Goal: Task Accomplishment & Management: Manage account settings

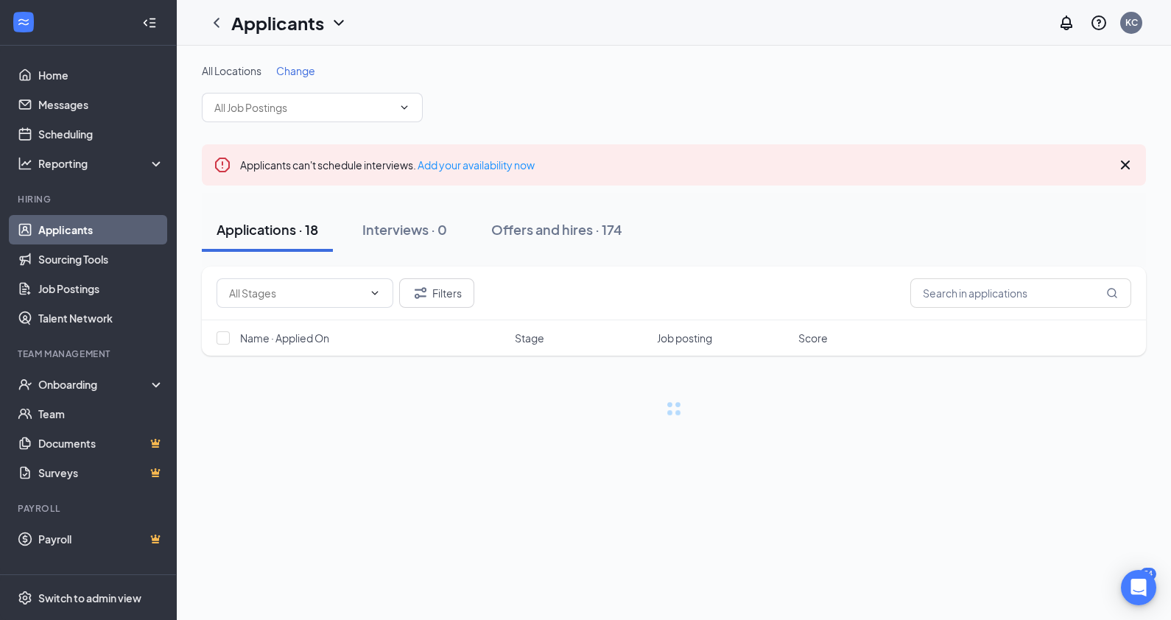
click at [294, 71] on span "Change" at bounding box center [295, 70] width 39 height 13
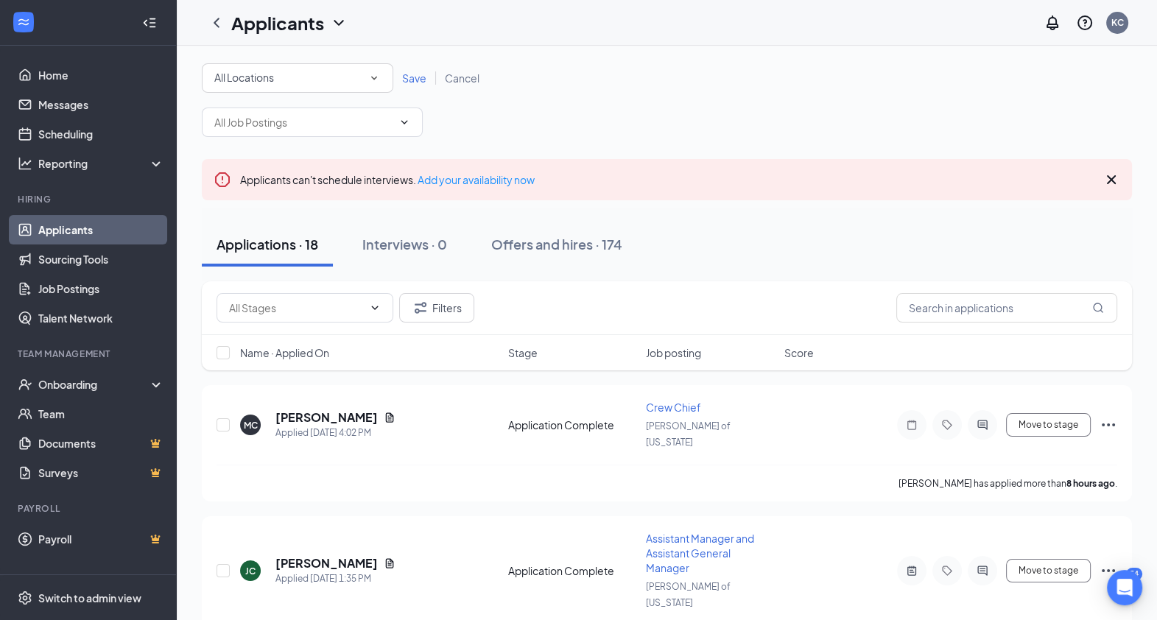
click at [356, 75] on div "All Locations" at bounding box center [297, 78] width 166 height 18
click at [292, 186] on span "[PERSON_NAME] of [GEOGRAPHIC_DATA]" at bounding box center [315, 189] width 205 height 13
click at [423, 82] on span "Save" at bounding box center [414, 77] width 24 height 13
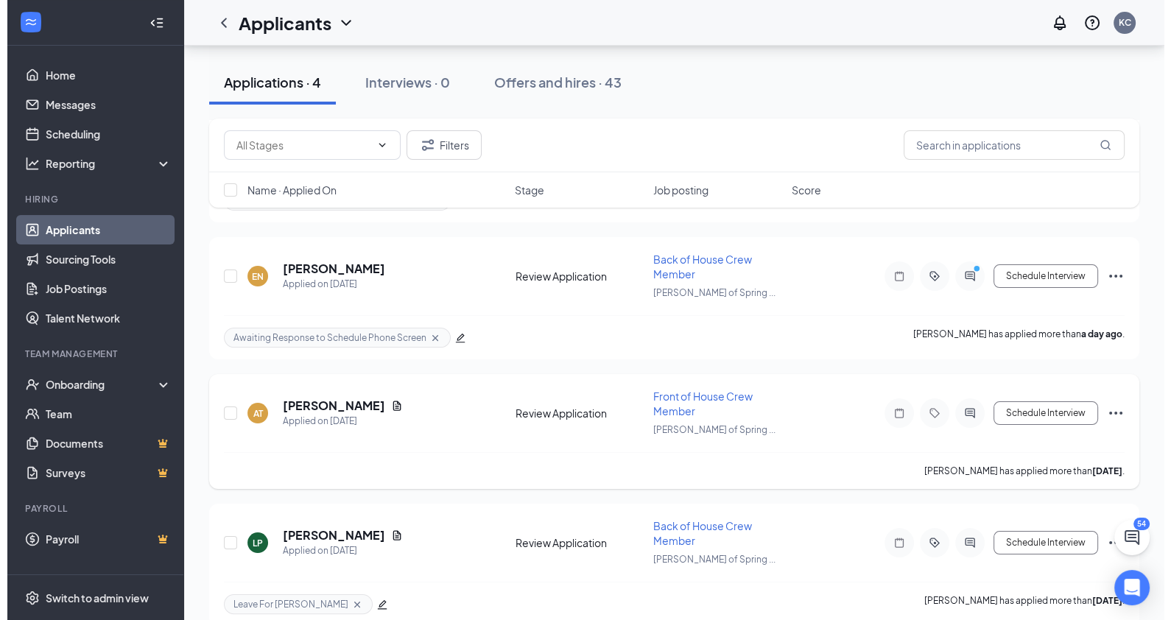
scroll to position [269, 0]
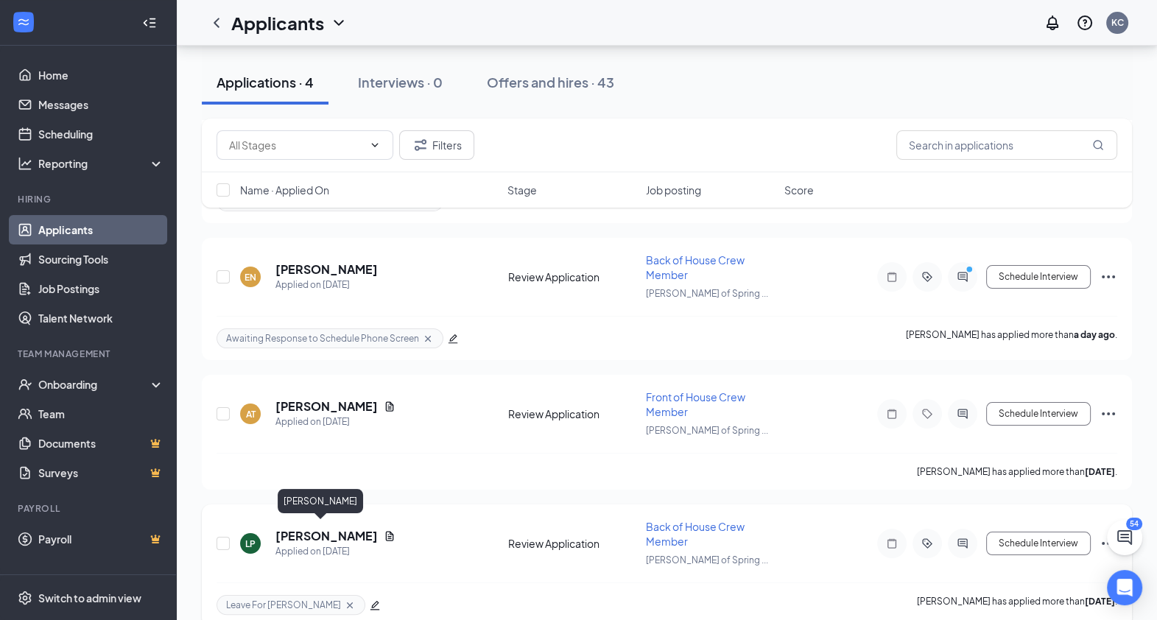
click at [281, 528] on h5 "[PERSON_NAME]" at bounding box center [326, 536] width 102 height 16
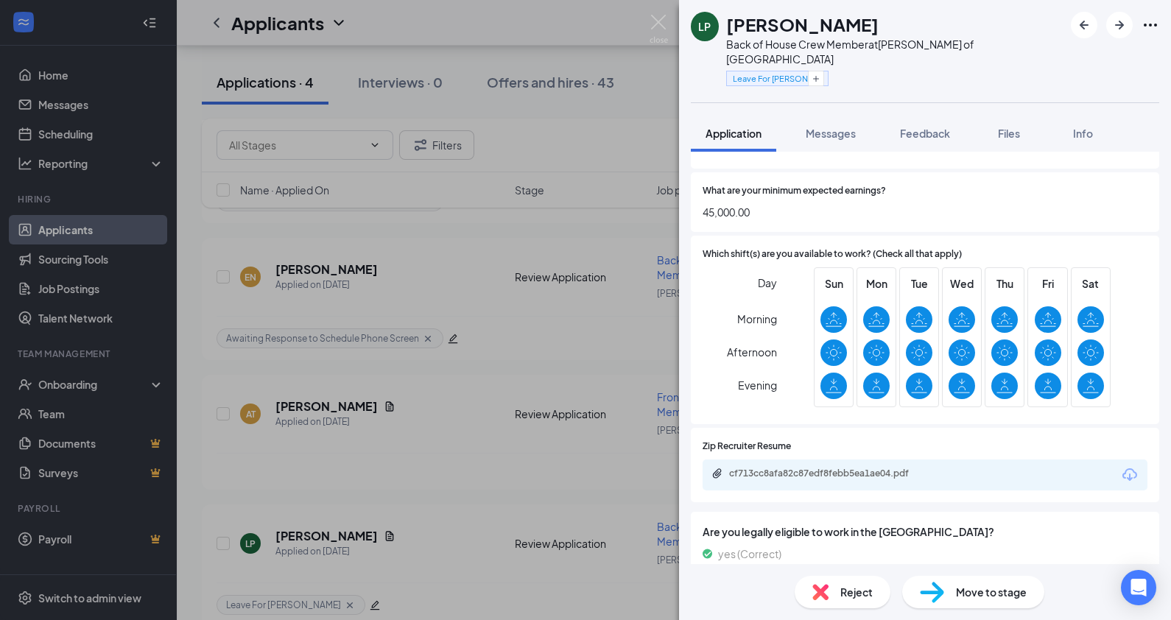
scroll to position [719, 0]
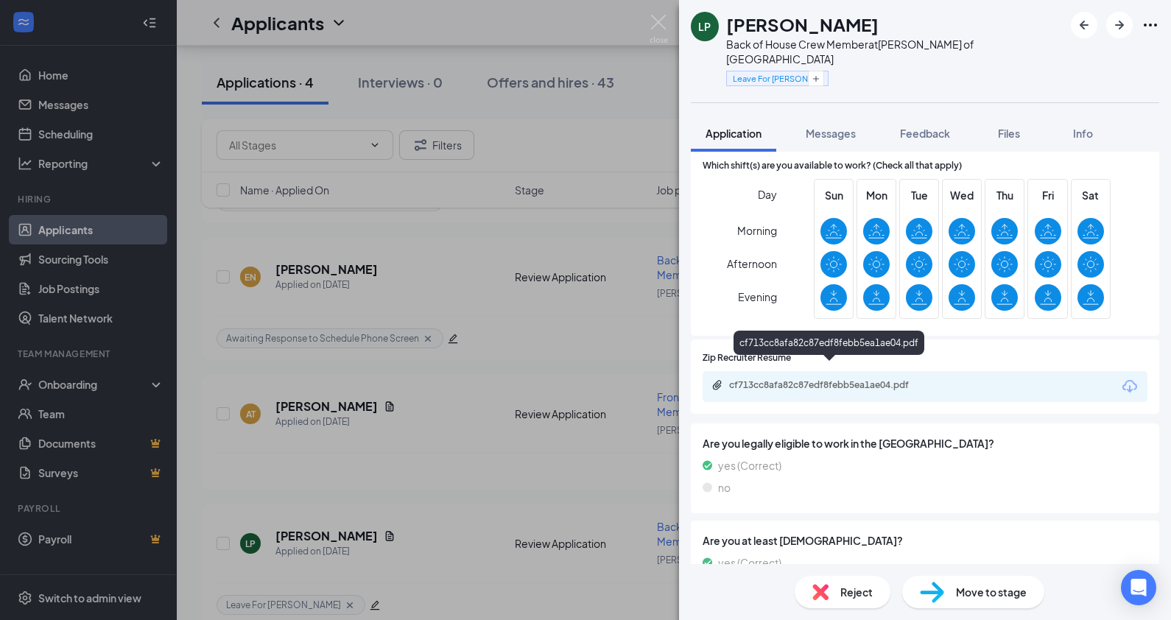
click at [858, 379] on div "cf713cc8afa82c87edf8febb5ea1ae04.pdf" at bounding box center [832, 385] width 206 height 12
click at [576, 155] on div "LP [PERSON_NAME] Back of House Crew Member at [PERSON_NAME] of Spring Green Lea…" at bounding box center [585, 310] width 1171 height 620
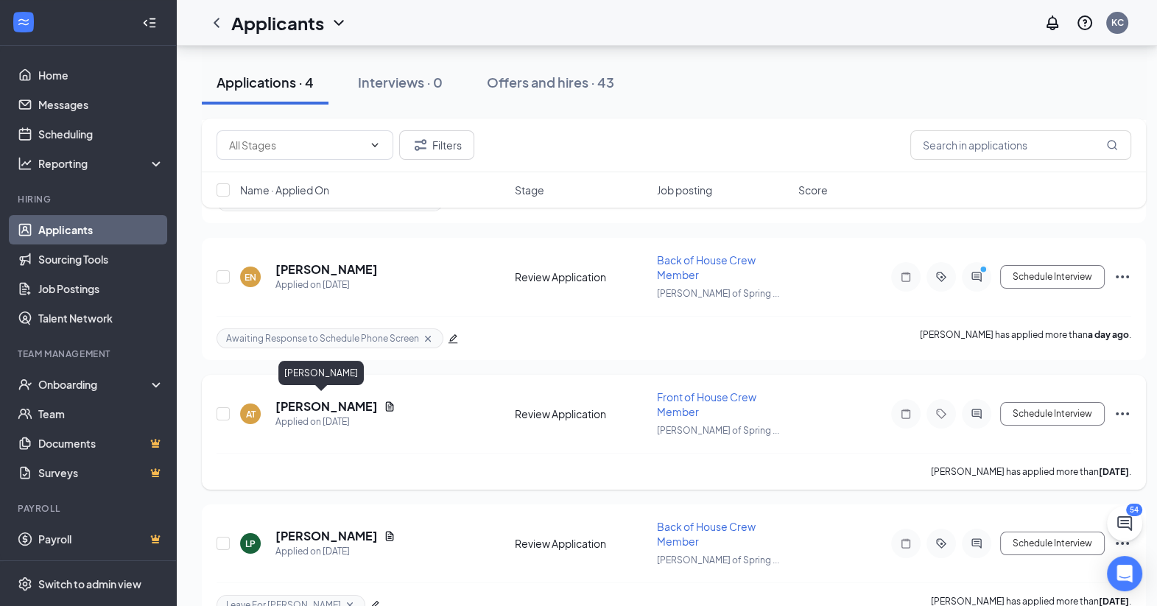
click at [300, 401] on h5 "[PERSON_NAME]" at bounding box center [326, 406] width 102 height 16
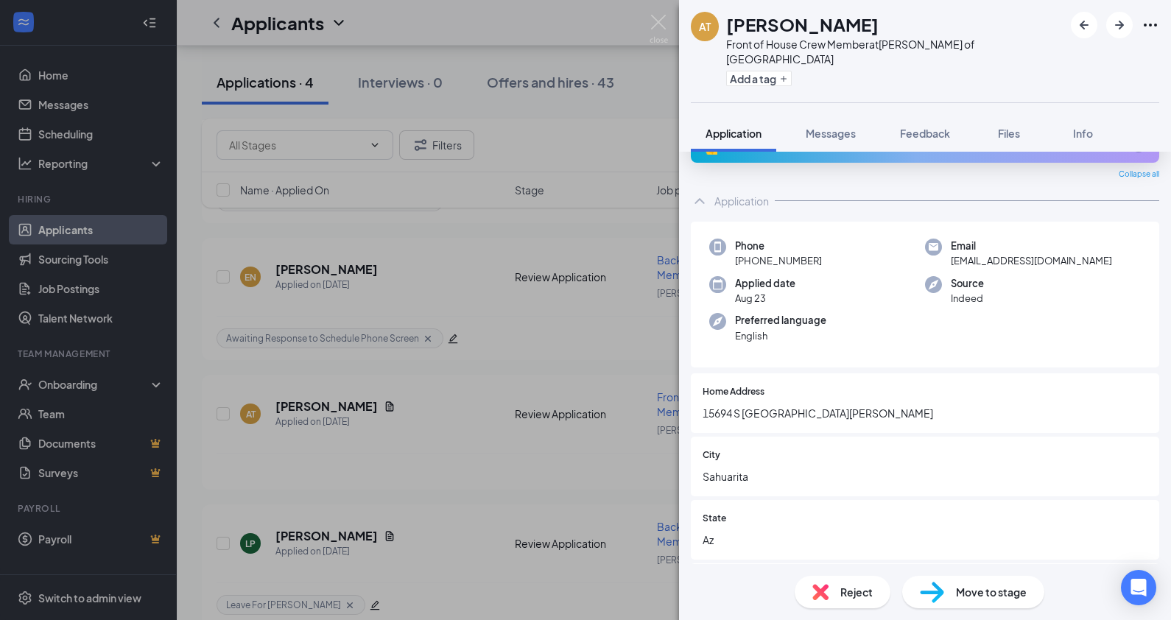
scroll to position [36, 0]
click at [453, 355] on div "AT [PERSON_NAME] Front of House Crew Member at [PERSON_NAME] of Spring Green Ad…" at bounding box center [585, 310] width 1171 height 620
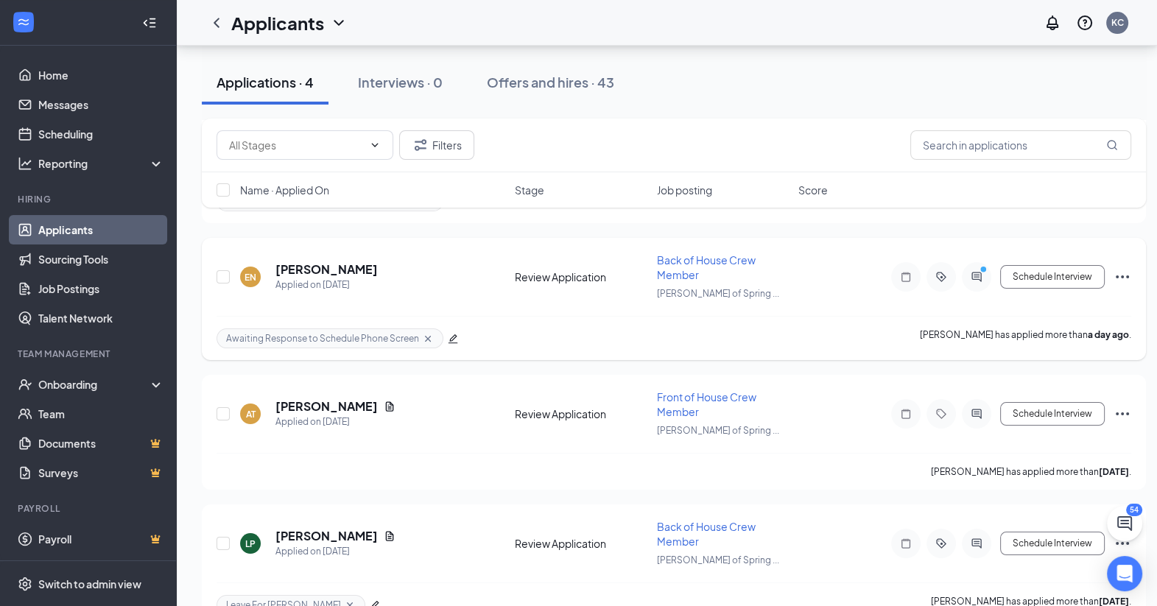
click at [328, 272] on h5 "[PERSON_NAME]" at bounding box center [326, 269] width 102 height 16
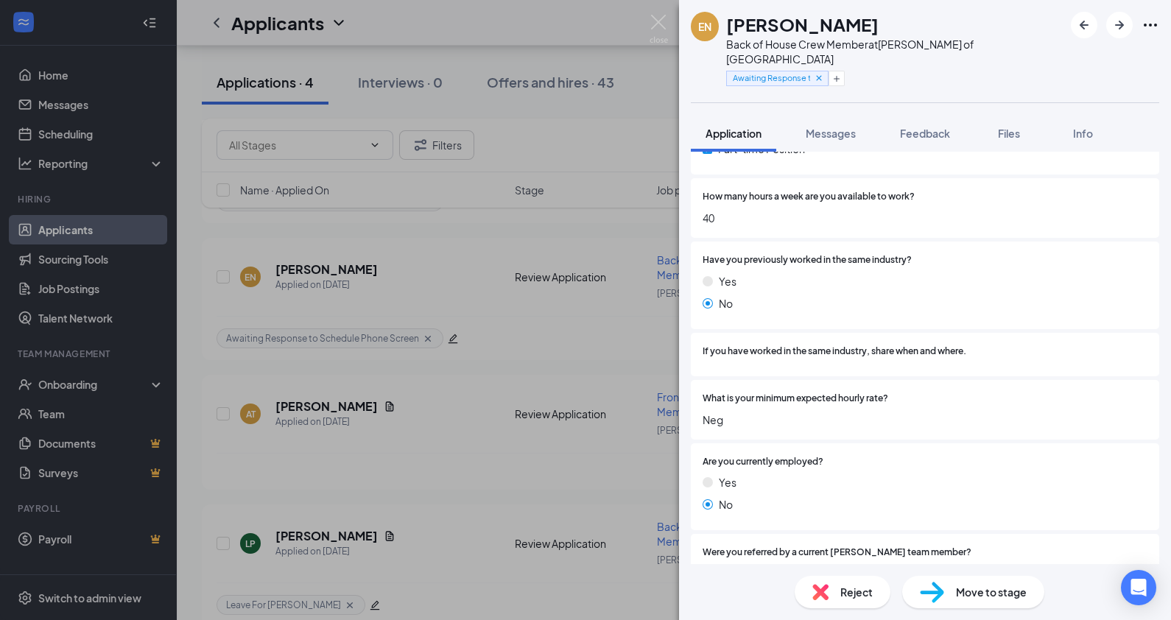
scroll to position [767, 0]
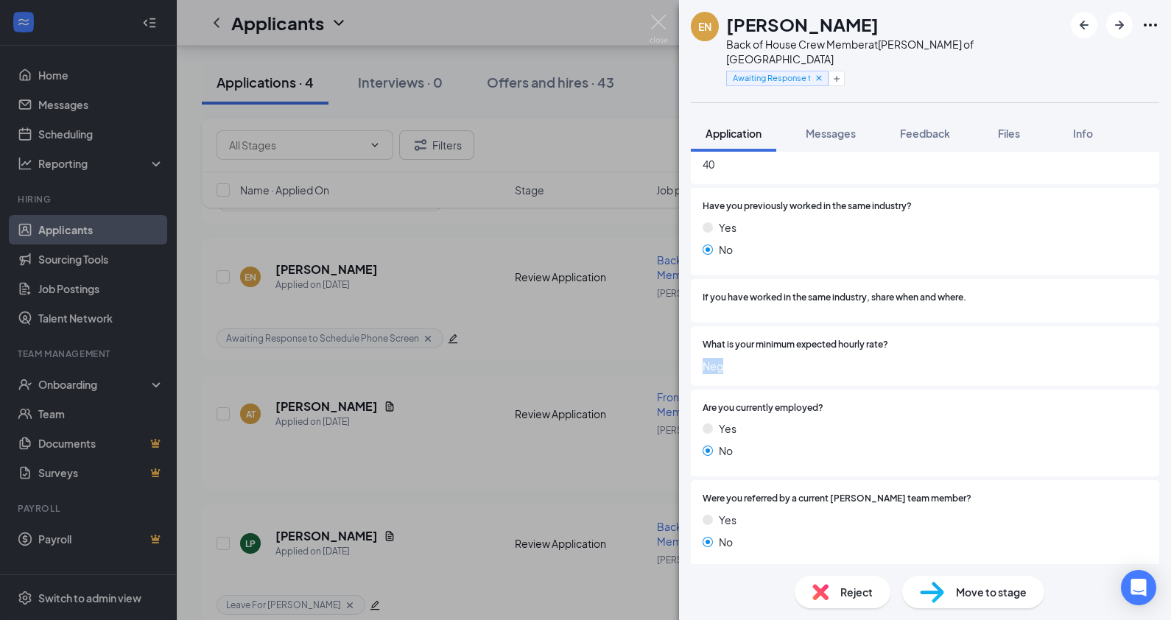
drag, startPoint x: 722, startPoint y: 353, endPoint x: 691, endPoint y: 352, distance: 30.9
click at [691, 352] on div "What is your minimum expected hourly rate? Neg" at bounding box center [925, 356] width 468 height 60
drag, startPoint x: 691, startPoint y: 352, endPoint x: 786, endPoint y: 364, distance: 96.5
click at [786, 364] on div "What is your minimum expected hourly rate? Neg" at bounding box center [925, 356] width 468 height 60
click at [910, 420] on div "Yes" at bounding box center [924, 428] width 445 height 16
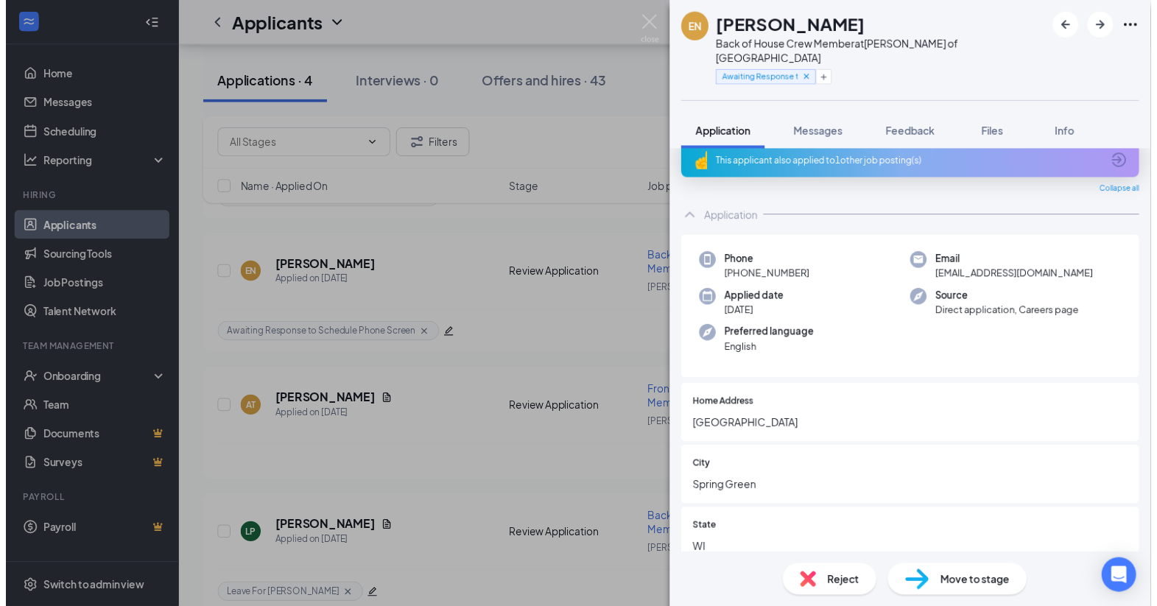
scroll to position [0, 0]
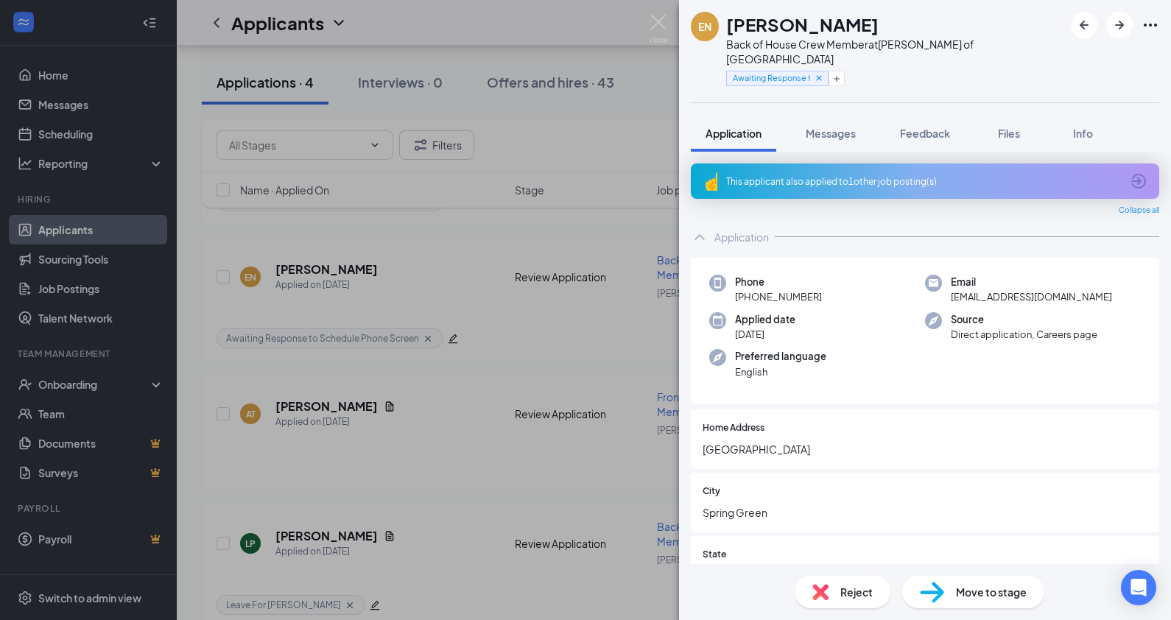
click at [515, 294] on div "EN [PERSON_NAME] Back of House Crew Member at [PERSON_NAME] of Spring Green Awa…" at bounding box center [585, 310] width 1171 height 620
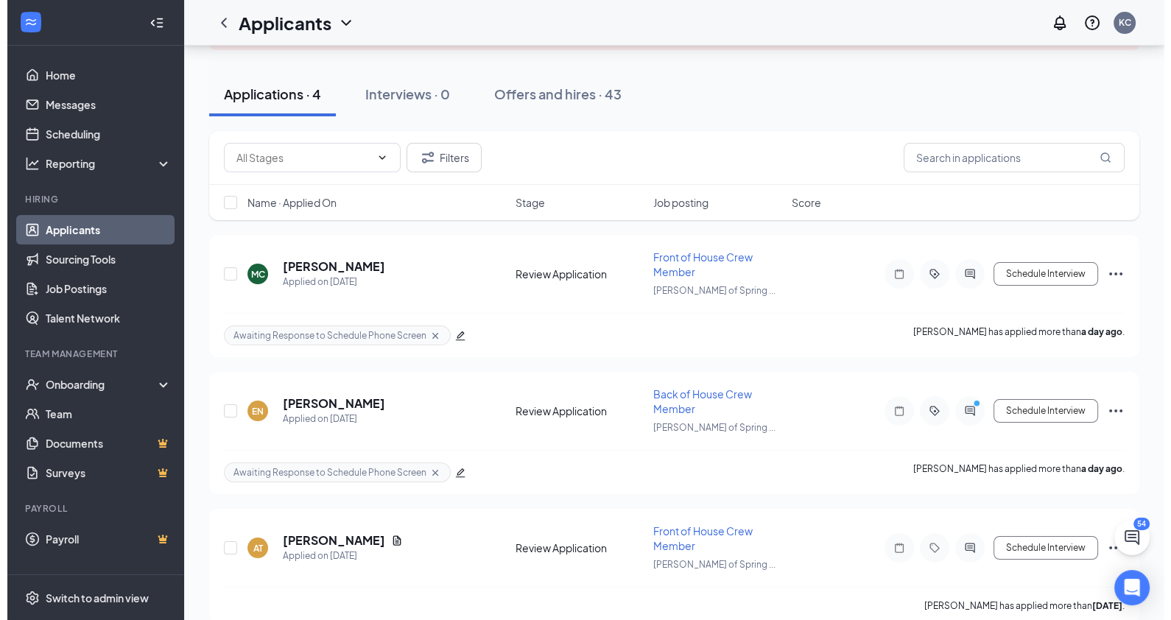
scroll to position [134, 0]
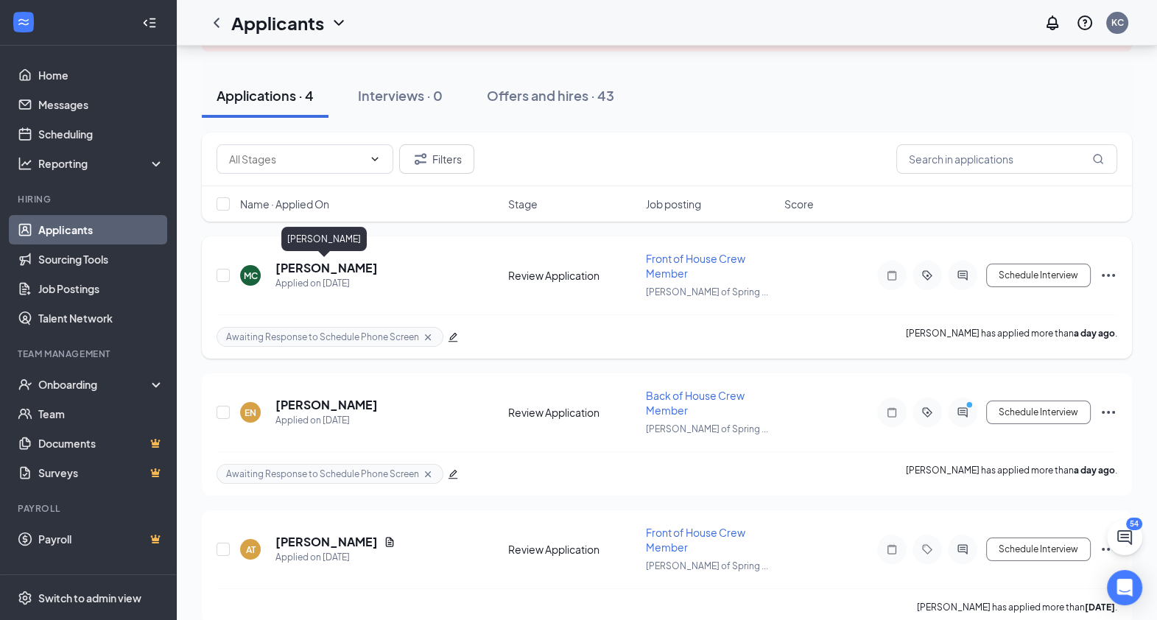
click at [343, 265] on h5 "[PERSON_NAME]" at bounding box center [326, 268] width 102 height 16
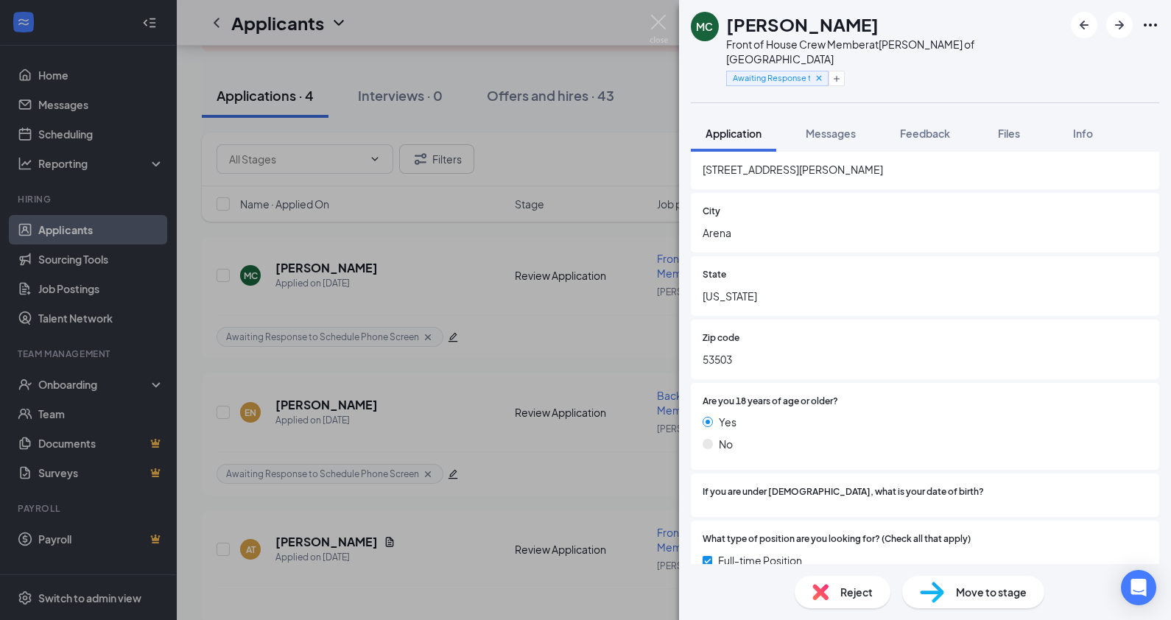
scroll to position [228, 0]
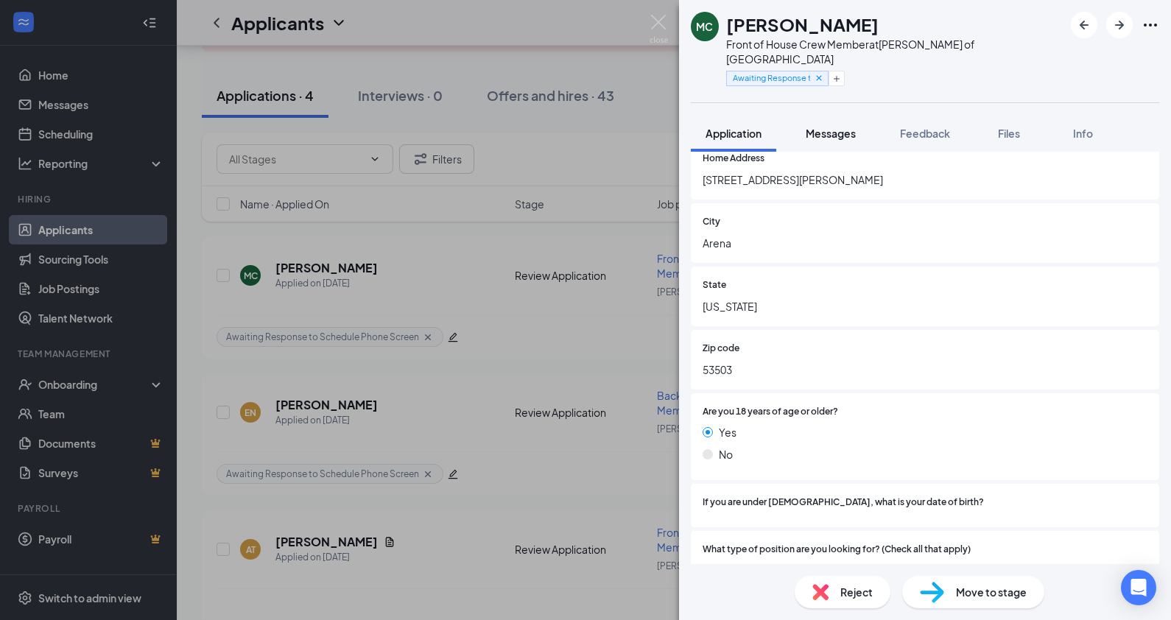
click at [834, 127] on span "Messages" at bounding box center [830, 133] width 50 height 13
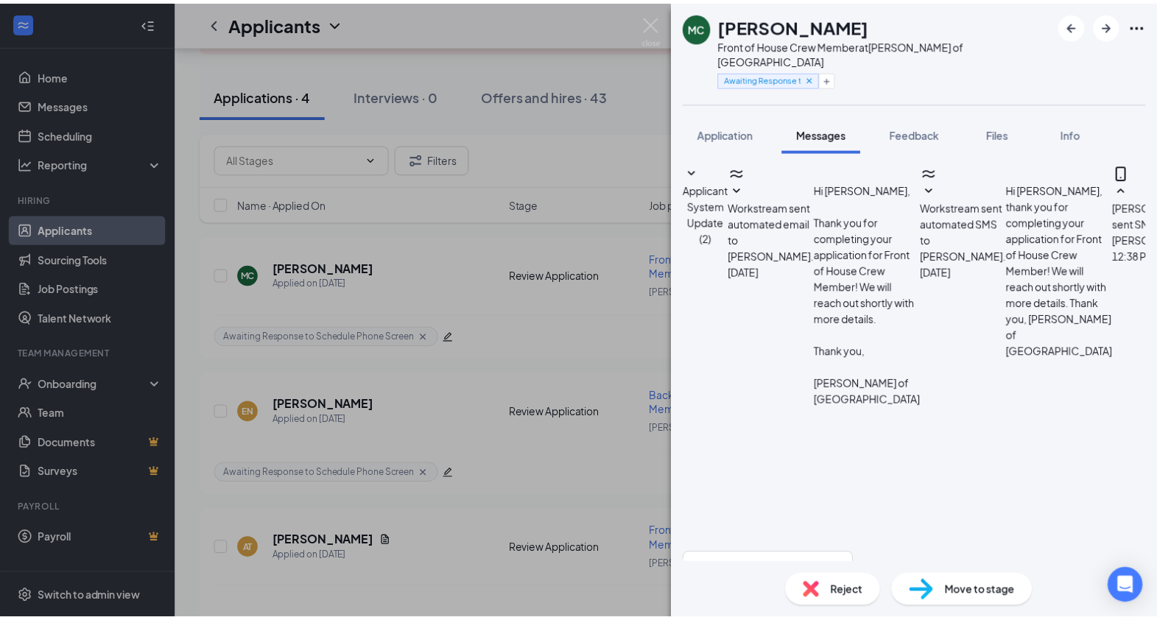
scroll to position [91, 0]
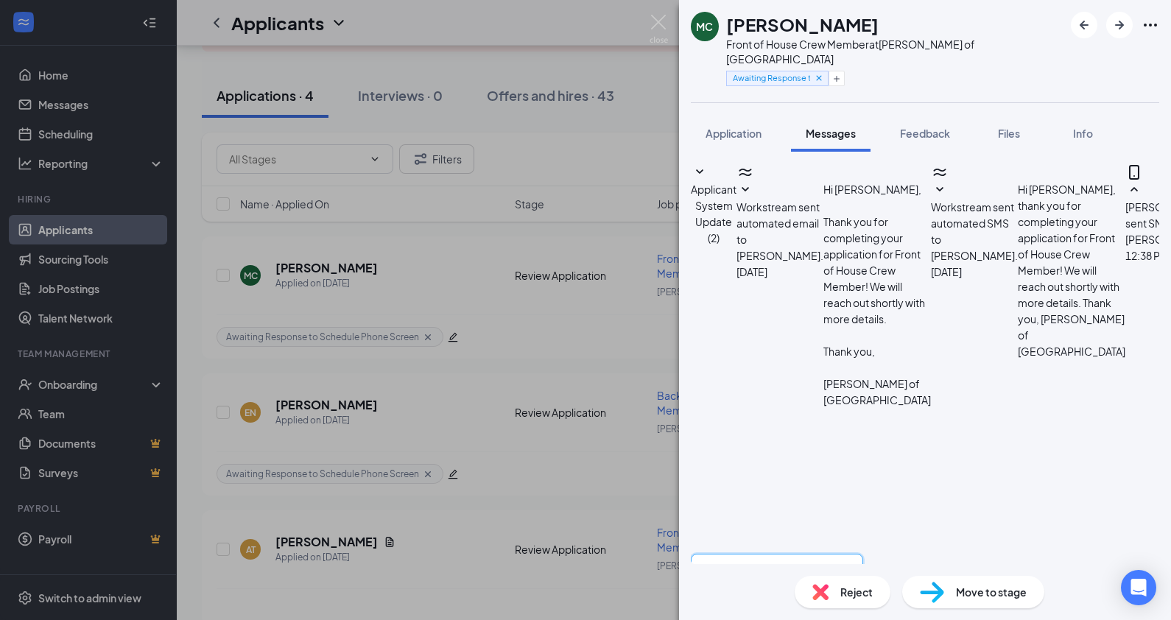
click at [863, 554] on textarea at bounding box center [777, 598] width 172 height 88
click at [945, 127] on span "Feedback" at bounding box center [925, 133] width 50 height 13
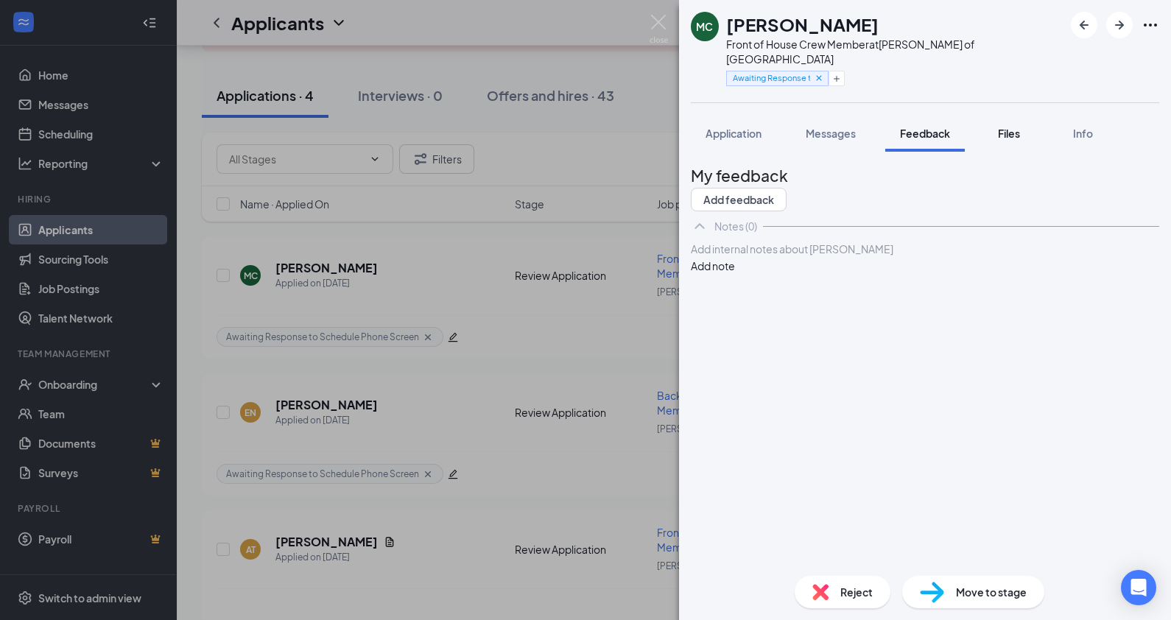
click at [1001, 127] on span "Files" at bounding box center [1009, 133] width 22 height 13
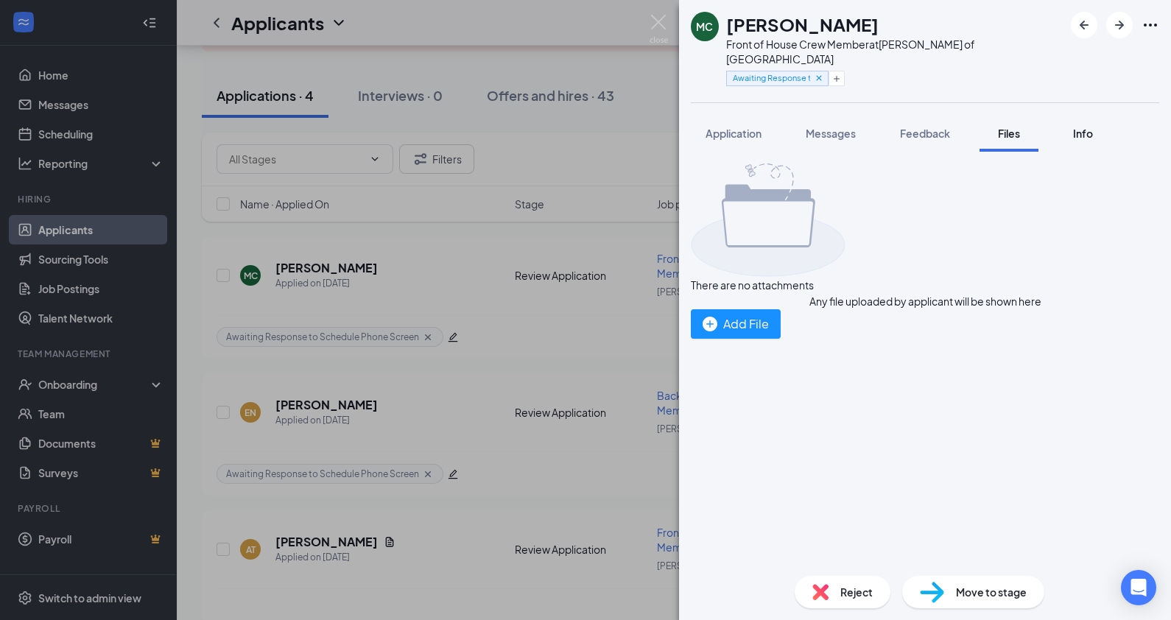
click at [1089, 127] on span "Info" at bounding box center [1083, 133] width 20 height 13
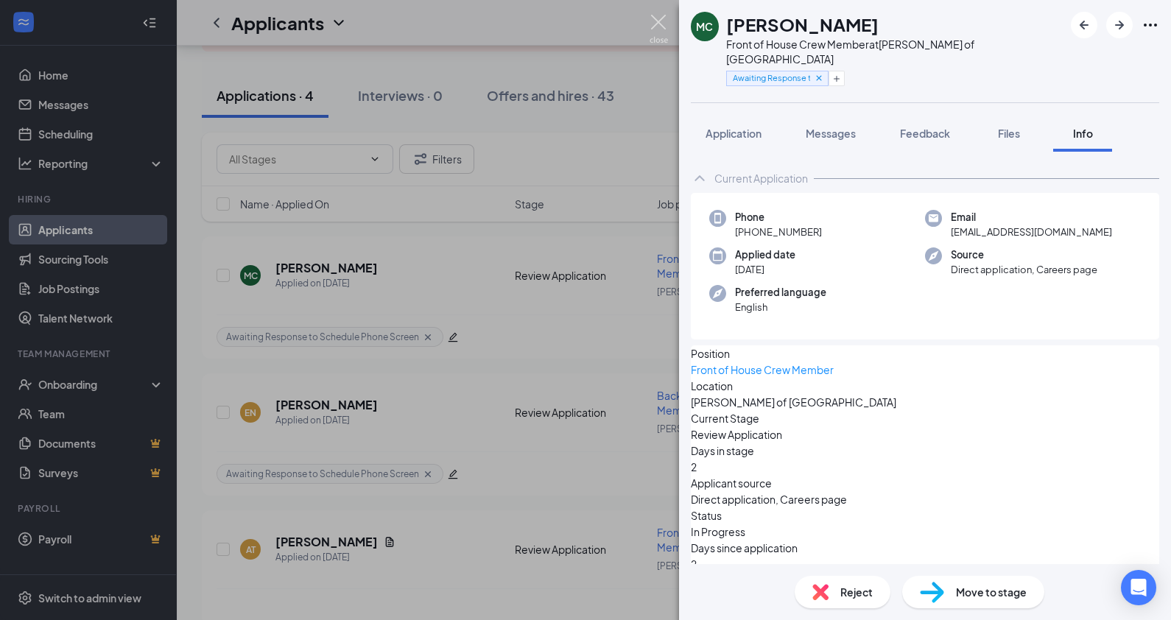
click at [647, 18] on div "MC [PERSON_NAME] Front of House Crew Member at [PERSON_NAME] of Spring Green Aw…" at bounding box center [585, 310] width 1171 height 620
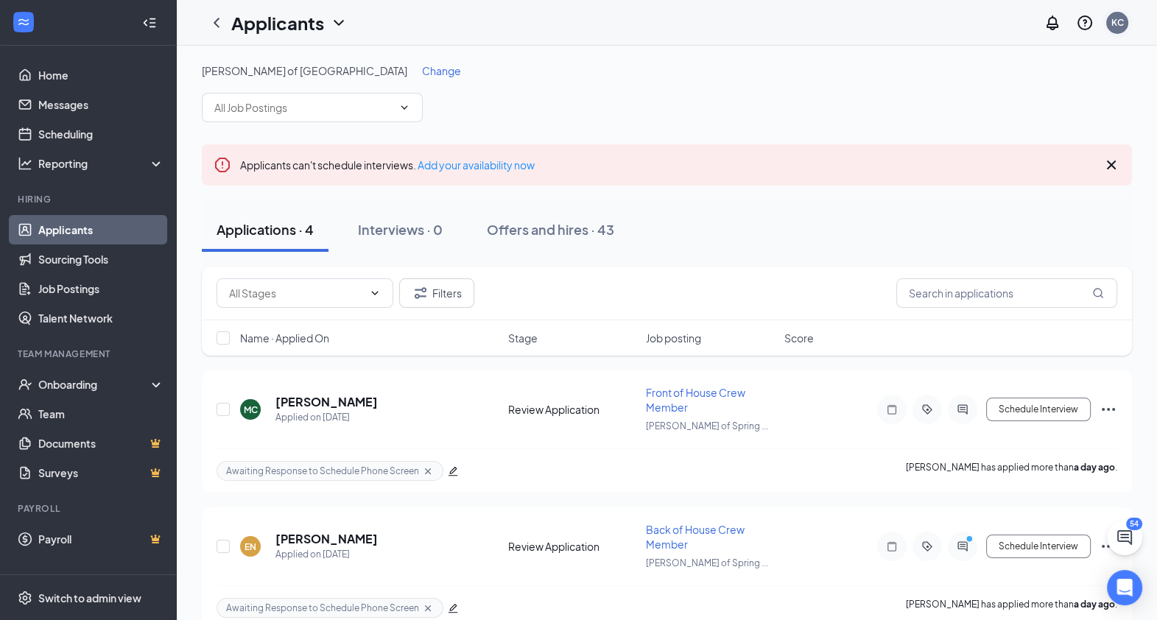
click at [1113, 32] on div "KC" at bounding box center [1117, 23] width 22 height 22
click at [710, 141] on div "[PERSON_NAME] of Spring Green Change Applicants can't schedule interviews. Add …" at bounding box center [667, 479] width 930 height 833
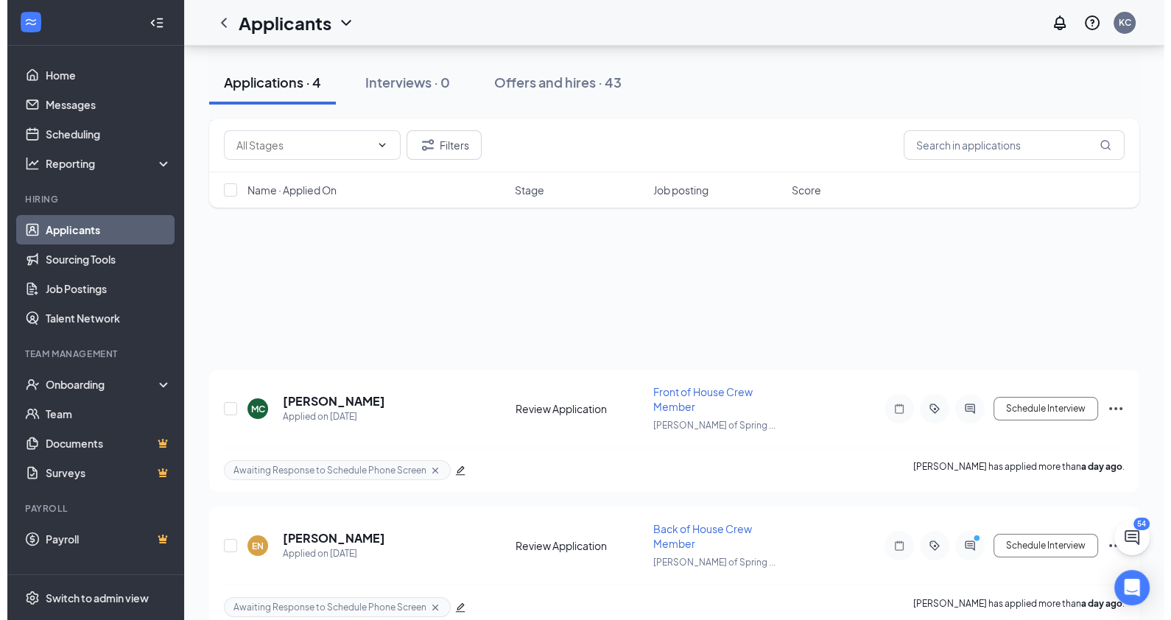
scroll to position [285, 0]
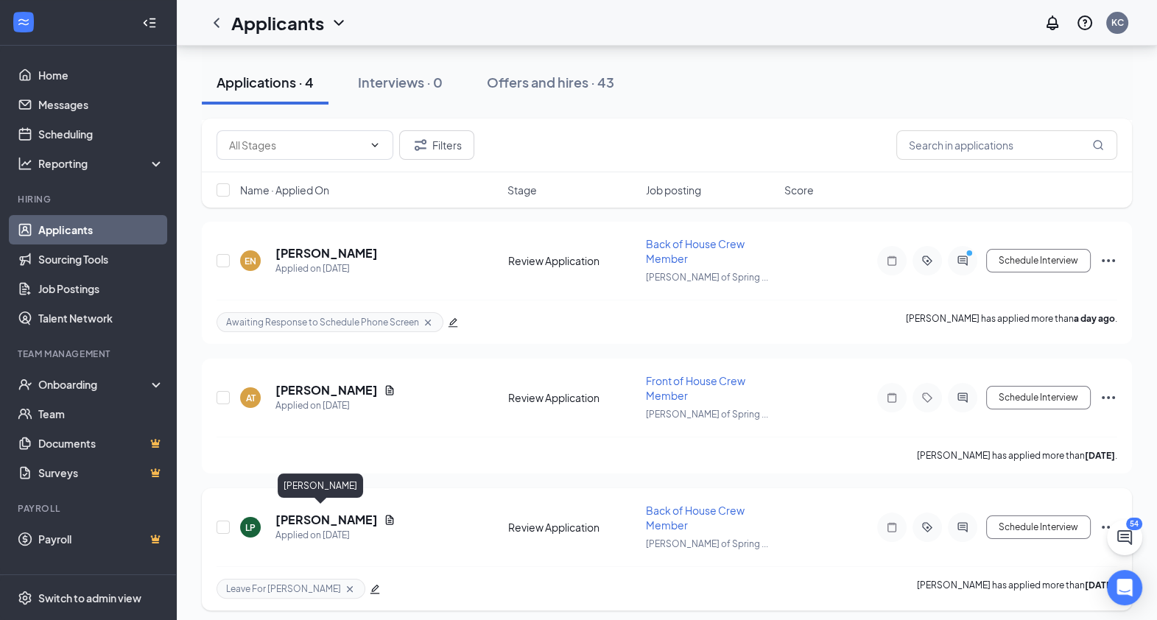
click at [317, 515] on h5 "[PERSON_NAME]" at bounding box center [326, 520] width 102 height 16
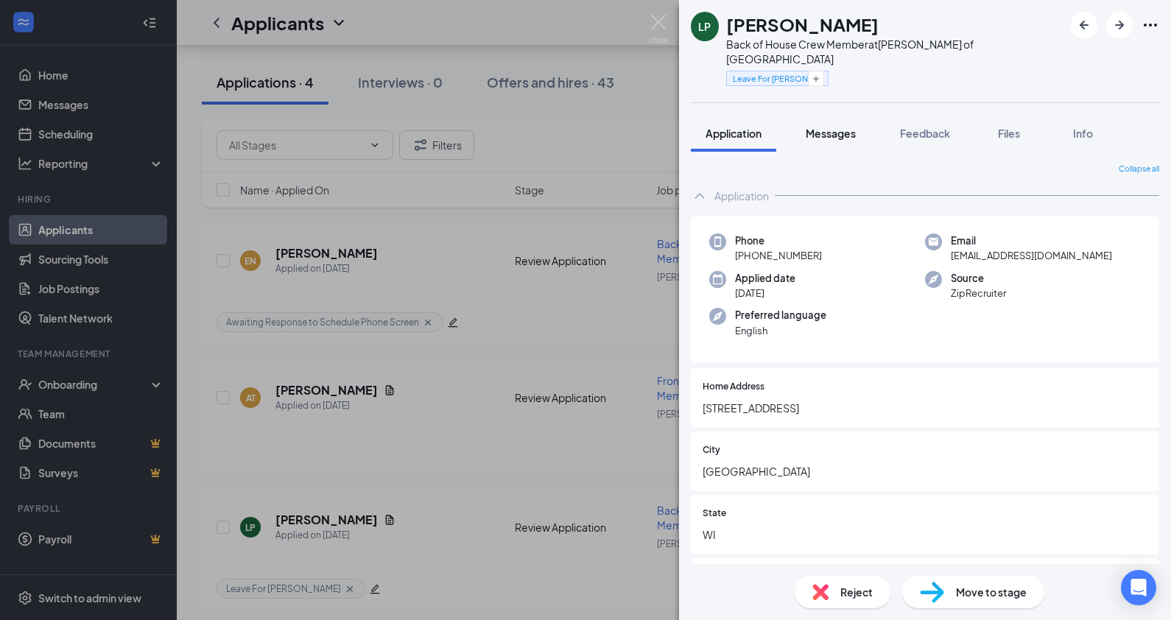
click at [839, 127] on span "Messages" at bounding box center [830, 133] width 50 height 13
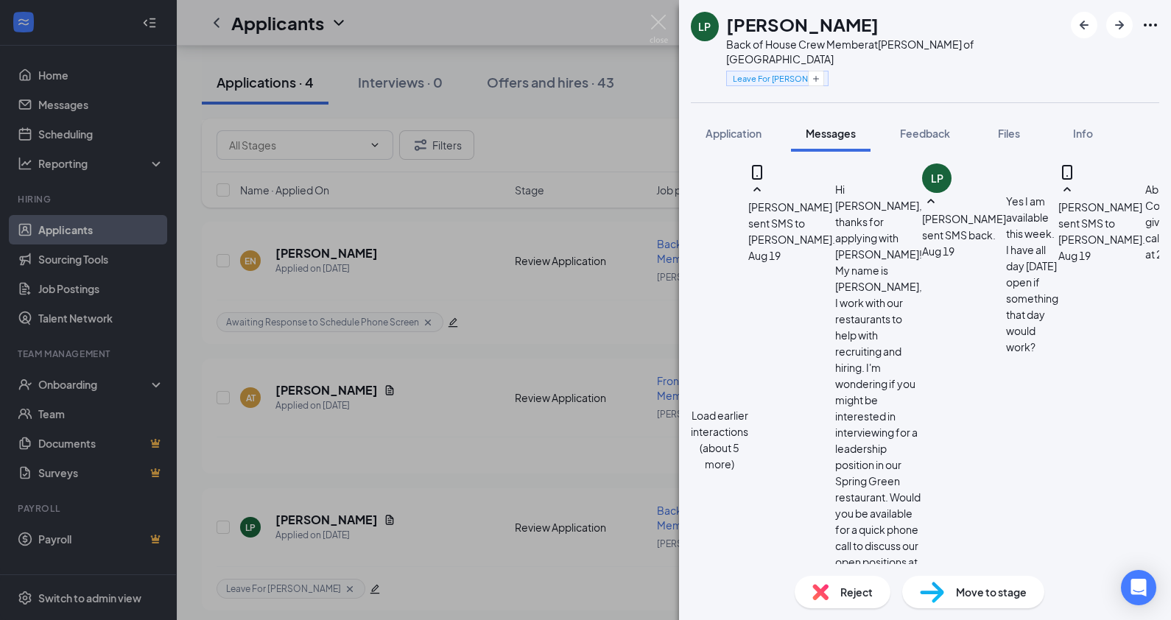
scroll to position [1011, 0]
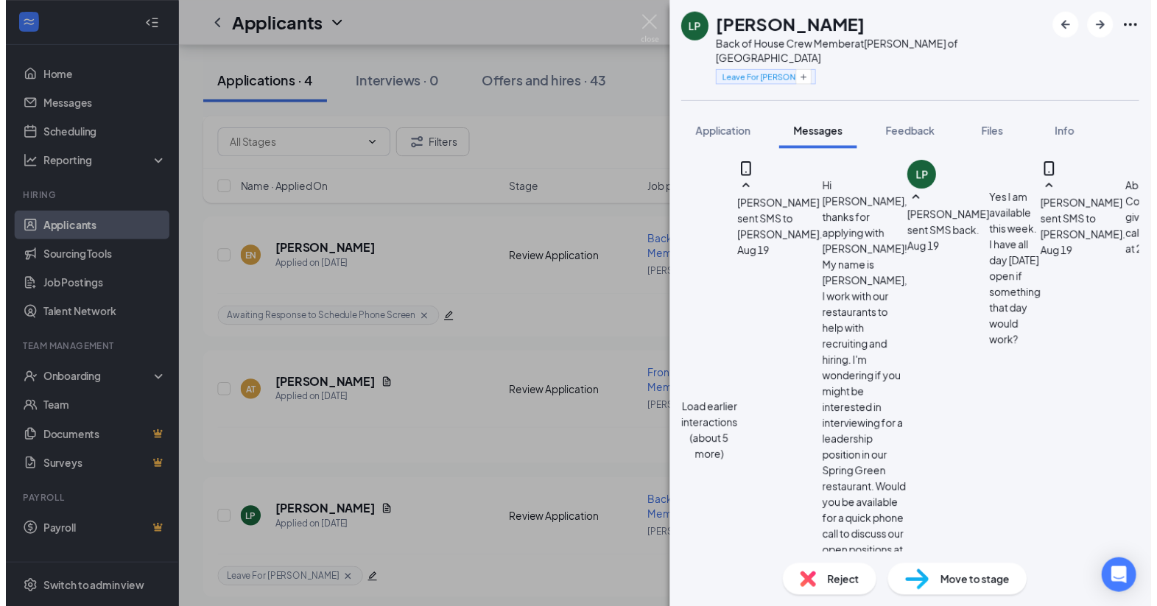
scroll to position [649, 0]
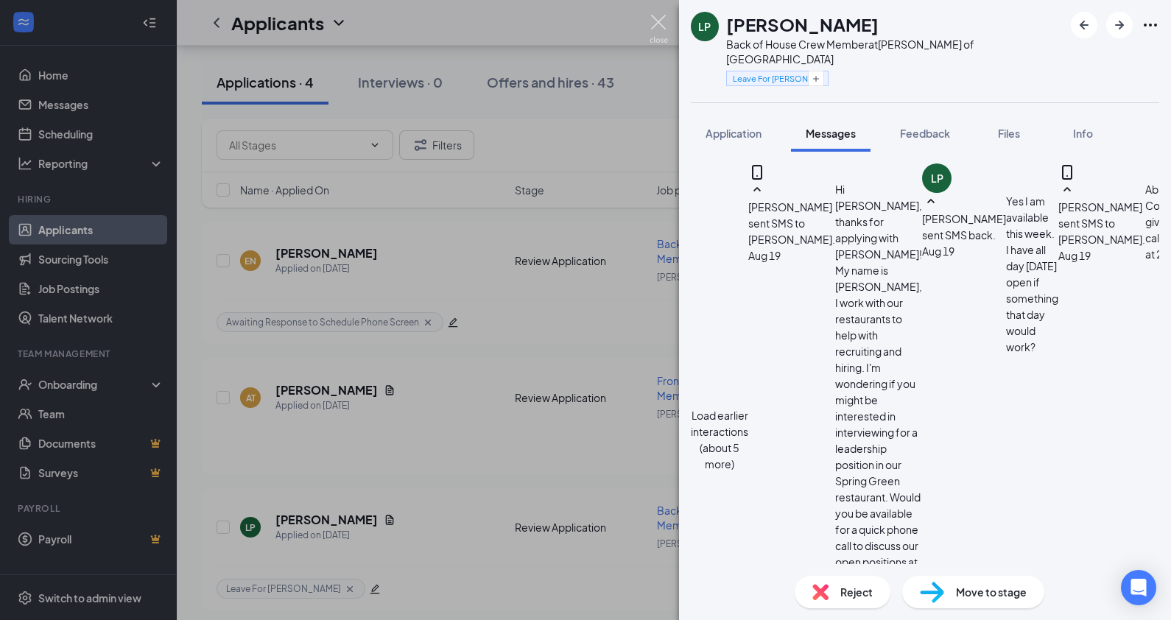
click at [657, 18] on img at bounding box center [658, 29] width 18 height 29
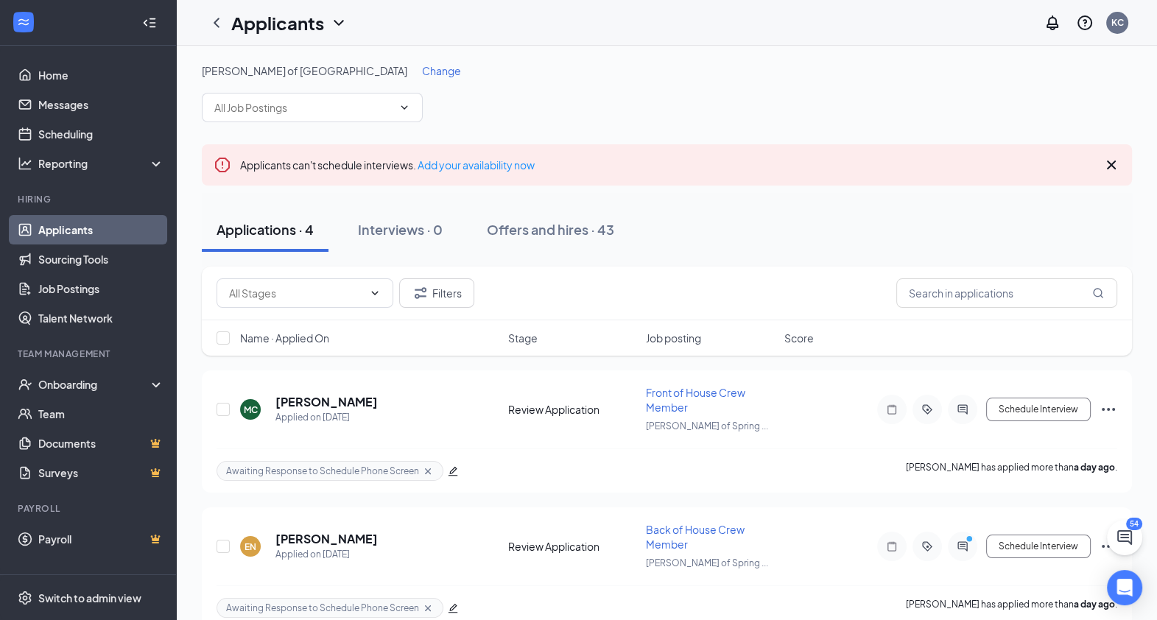
click at [422, 72] on span "Change" at bounding box center [441, 70] width 39 height 13
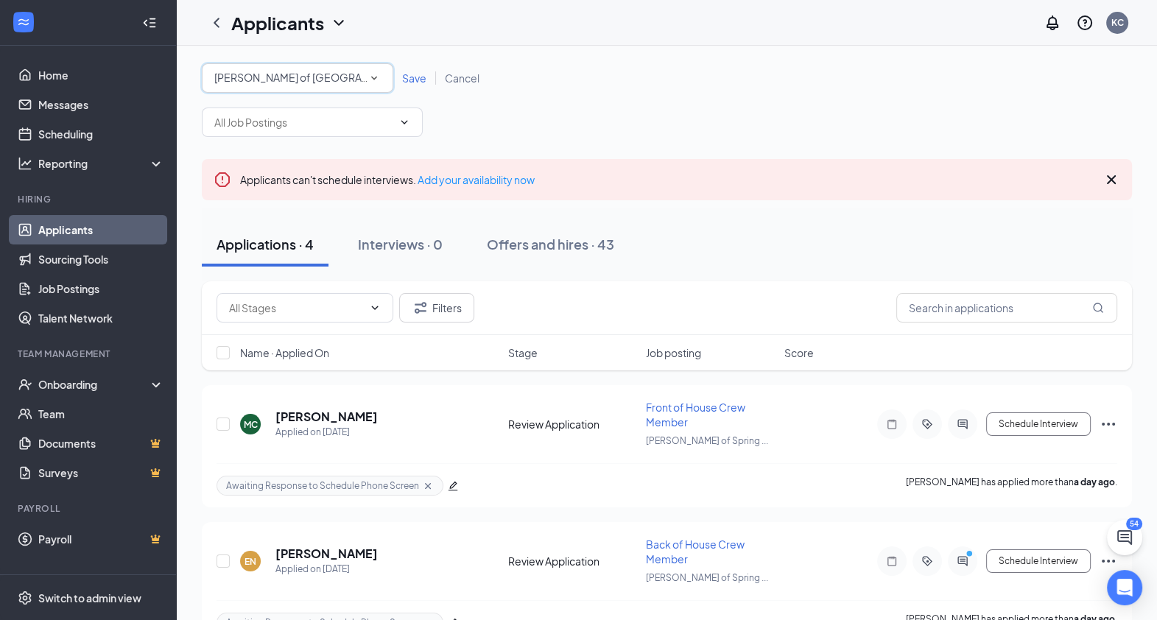
click at [313, 92] on div "All Locations [PERSON_NAME] of [GEOGRAPHIC_DATA]" at bounding box center [297, 77] width 191 height 29
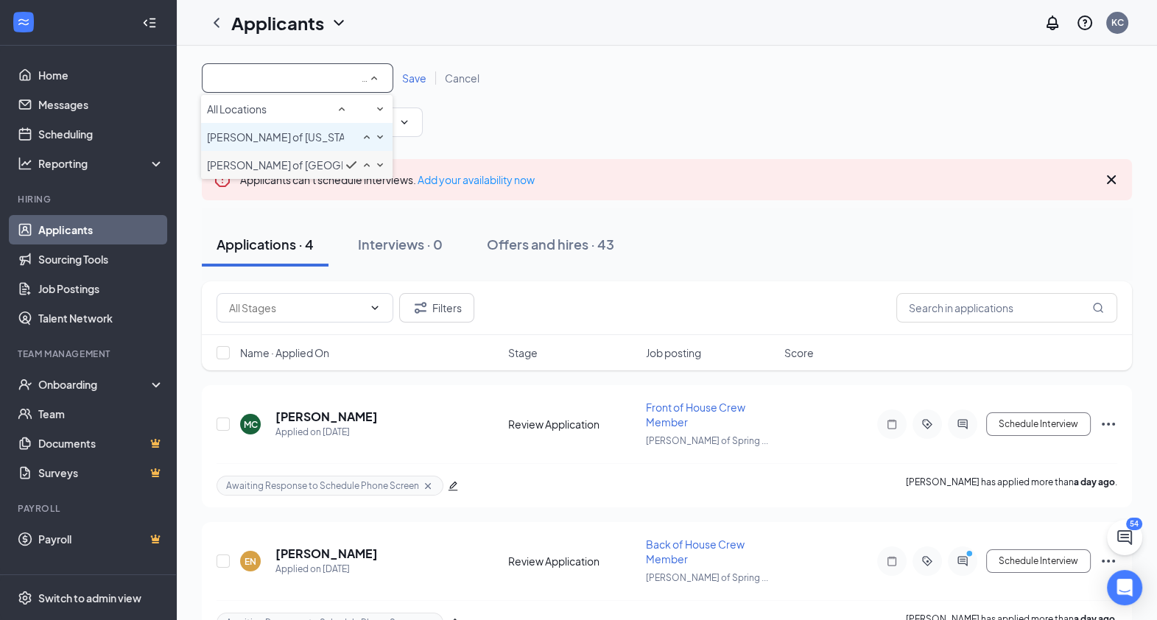
click at [300, 144] on span "[PERSON_NAME] of [US_STATE]" at bounding box center [283, 136] width 152 height 13
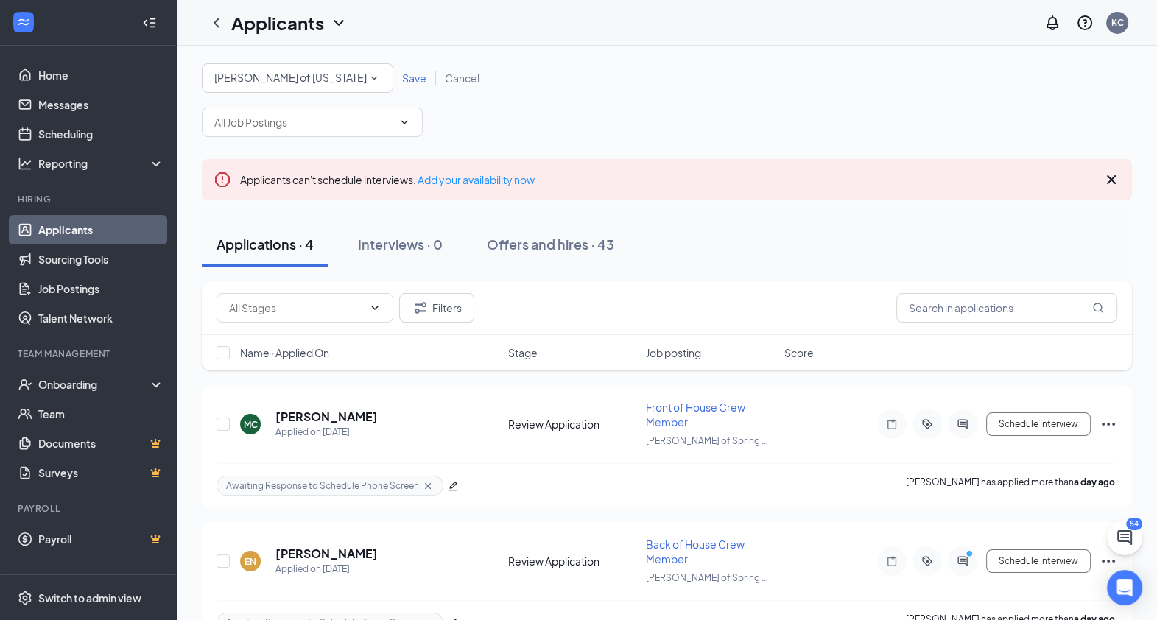
click at [410, 85] on div "Save Cancel" at bounding box center [440, 78] width 95 height 15
click at [417, 77] on span "Save" at bounding box center [414, 77] width 24 height 13
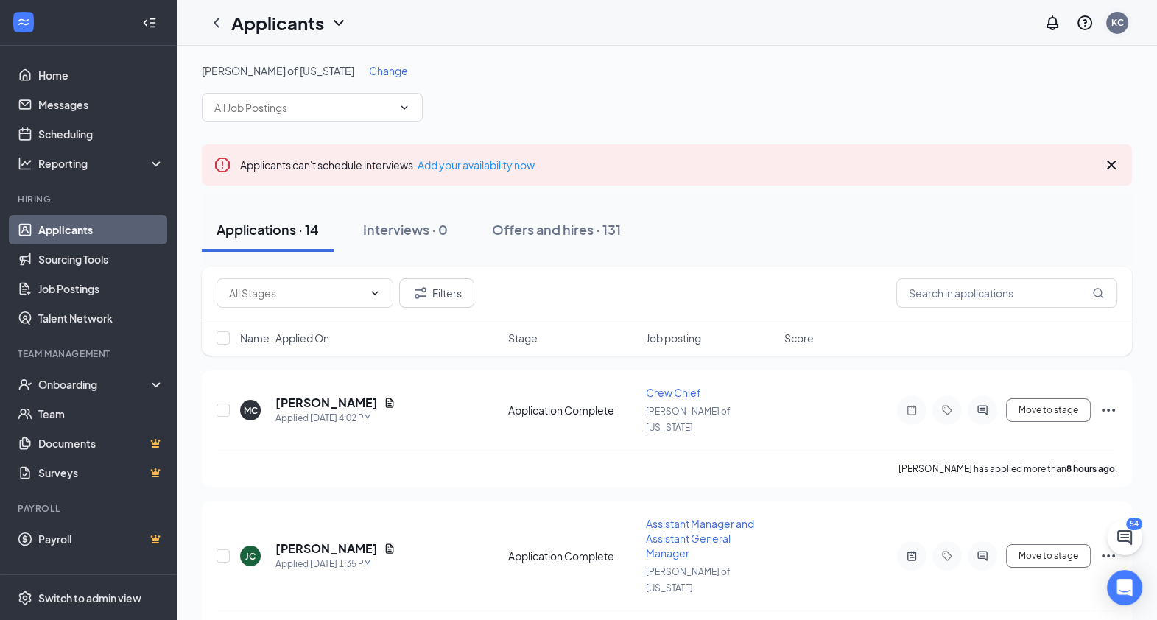
click at [1118, 15] on div "KC" at bounding box center [1117, 23] width 22 height 22
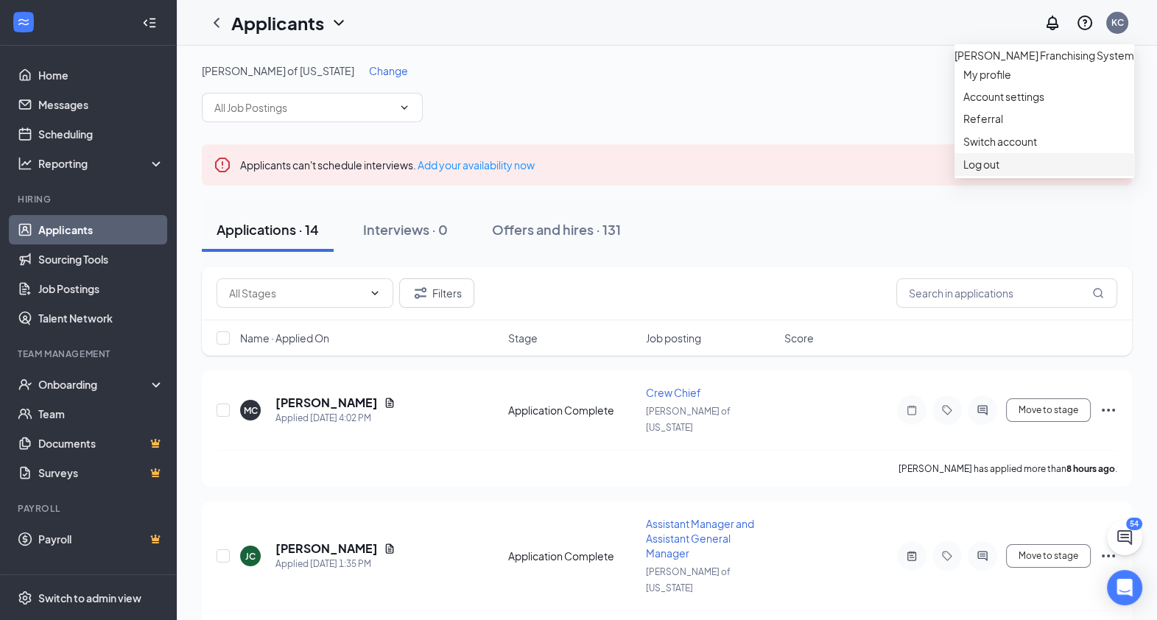
click at [991, 172] on div "Log out" at bounding box center [1044, 164] width 162 height 15
